Goal: Check status

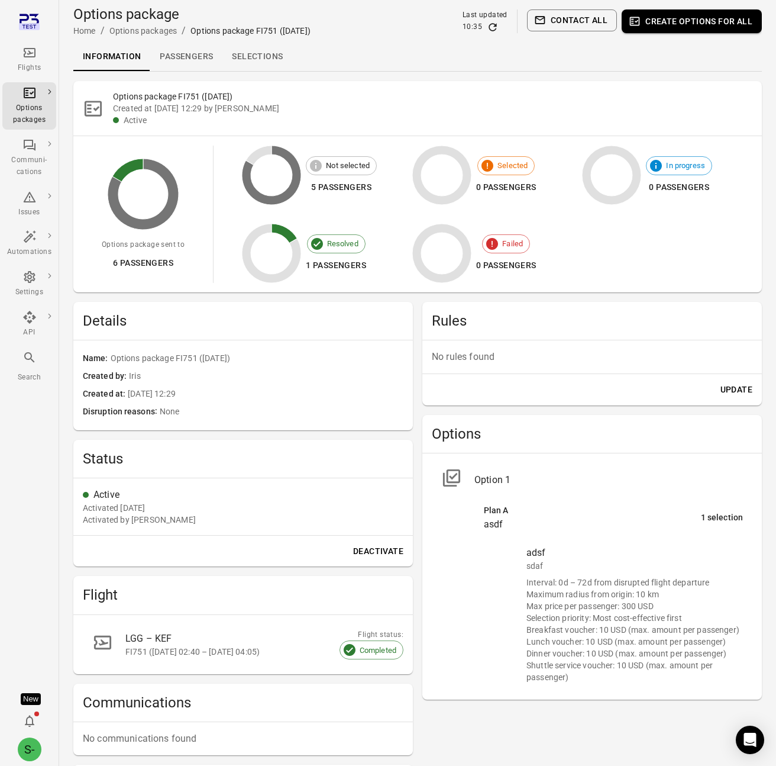
click at [174, 55] on link "Passengers" at bounding box center [186, 57] width 72 height 28
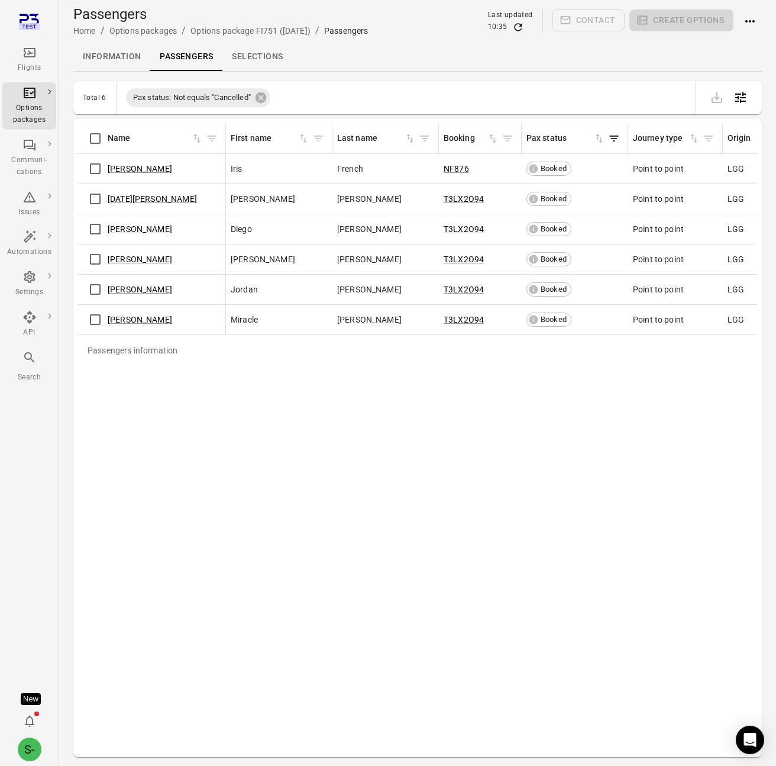
click at [229, 55] on link "Selections" at bounding box center [257, 57] width 70 height 28
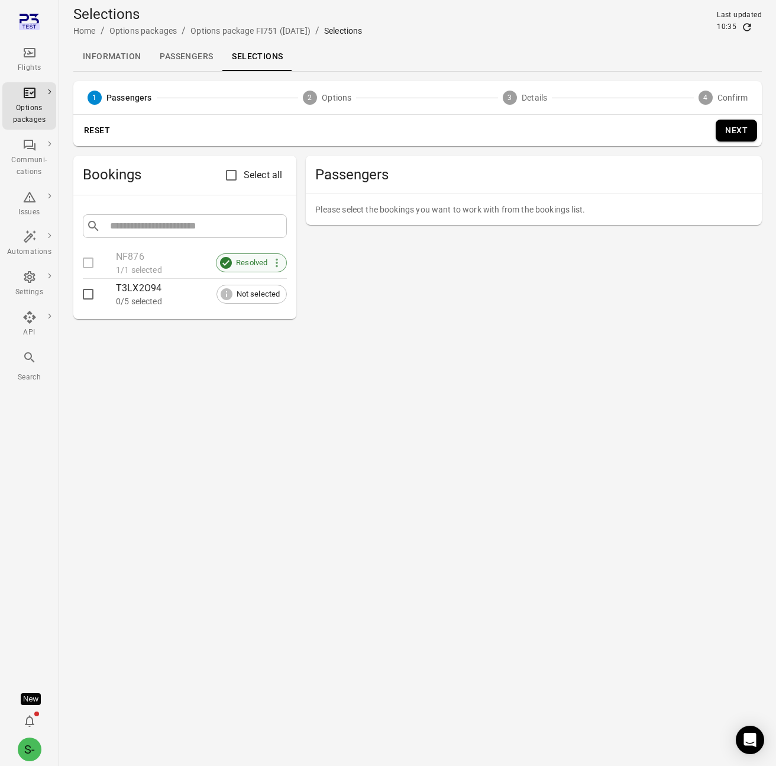
click at [254, 261] on span "Resolved" at bounding box center [252, 263] width 44 height 12
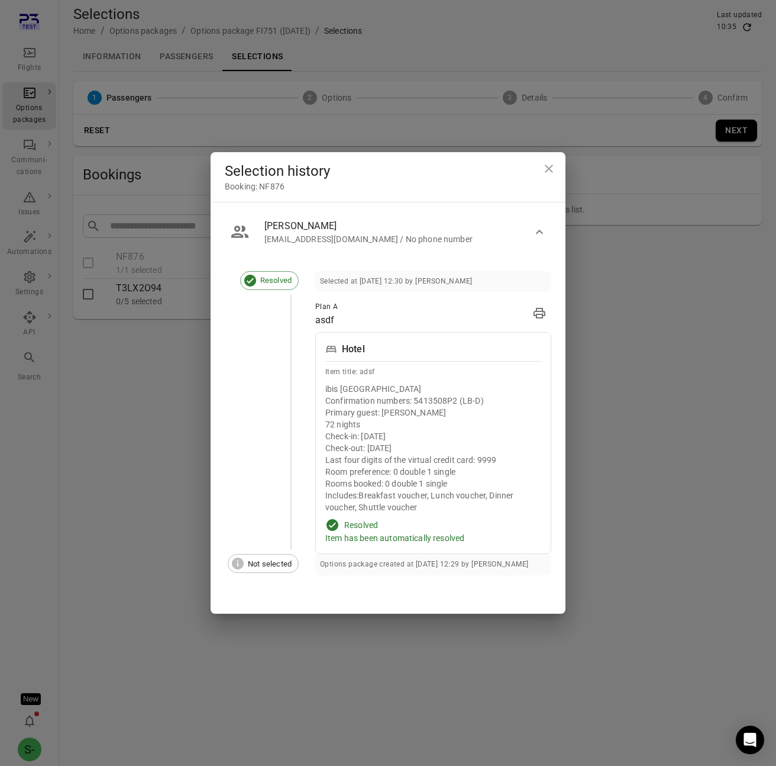
click at [678, 398] on div "Selection history Booking: NF876 [PERSON_NAME] [PERSON_NAME][EMAIL_ADDRESS][DOM…" at bounding box center [388, 383] width 776 height 766
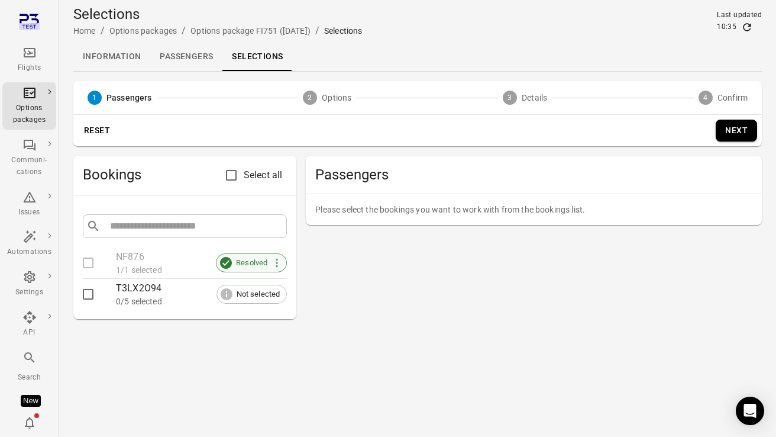
click at [249, 258] on span "Resolved" at bounding box center [252, 263] width 44 height 12
